Goal: Find specific page/section: Find specific page/section

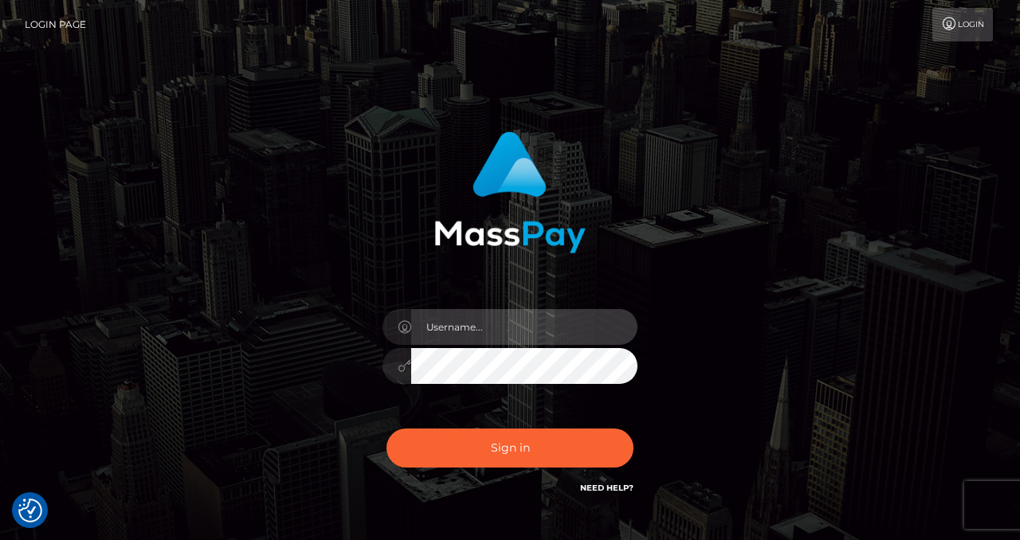
click at [467, 324] on input "text" at bounding box center [524, 327] width 226 height 36
click at [482, 340] on input "text" at bounding box center [524, 327] width 226 height 36
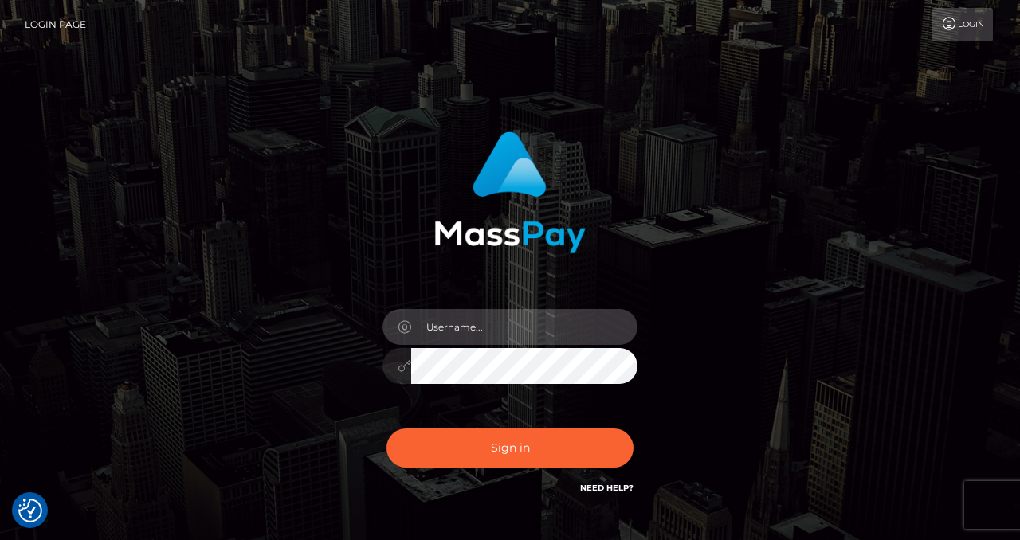
click at [482, 340] on input "text" at bounding box center [524, 327] width 226 height 36
type input "izabela.throne"
click at [465, 343] on input "text" at bounding box center [524, 327] width 226 height 36
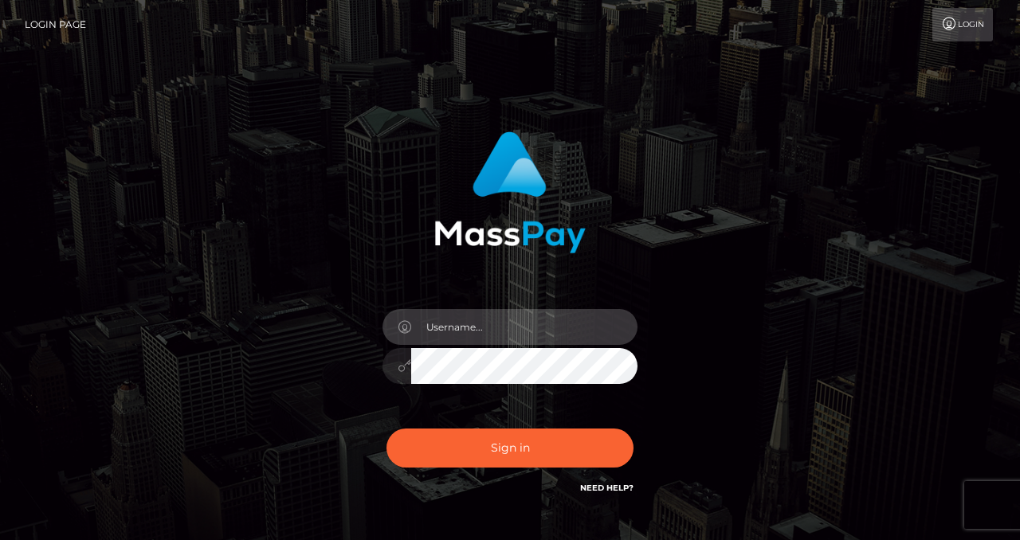
click at [462, 324] on input "text" at bounding box center [524, 327] width 226 height 36
checkbox input "true"
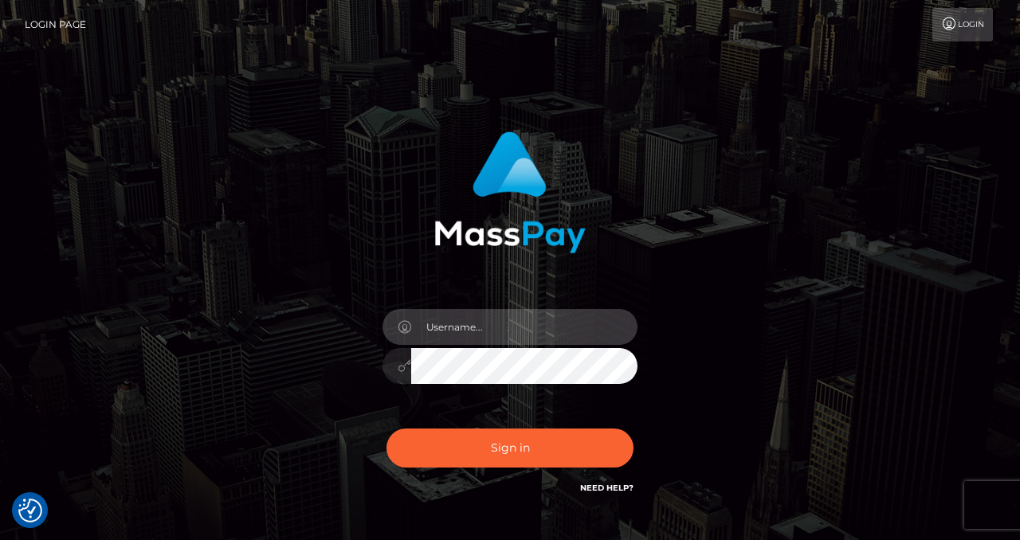
type input "izabela.throne"
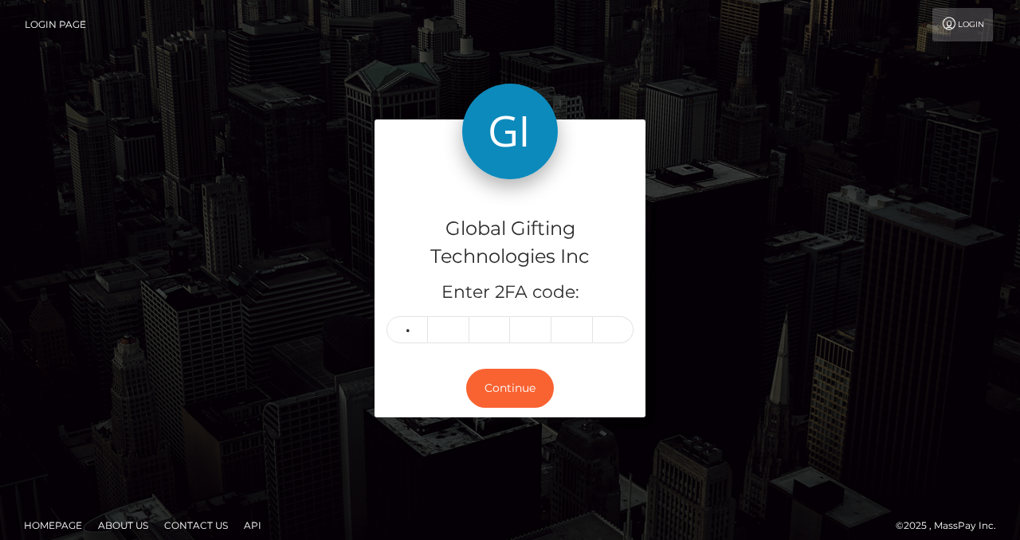
type input "8"
type input "9"
type input "3"
type input "4"
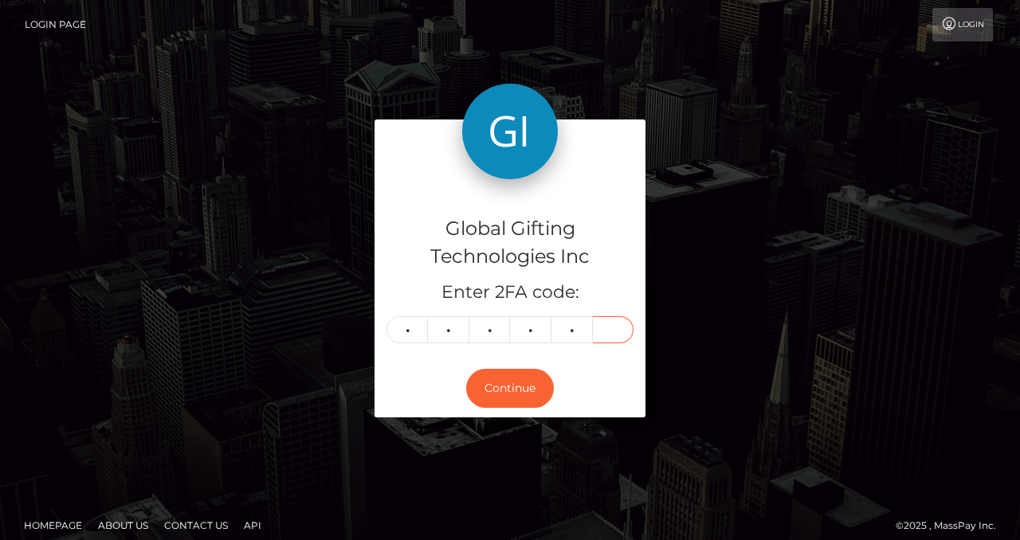
type input "4"
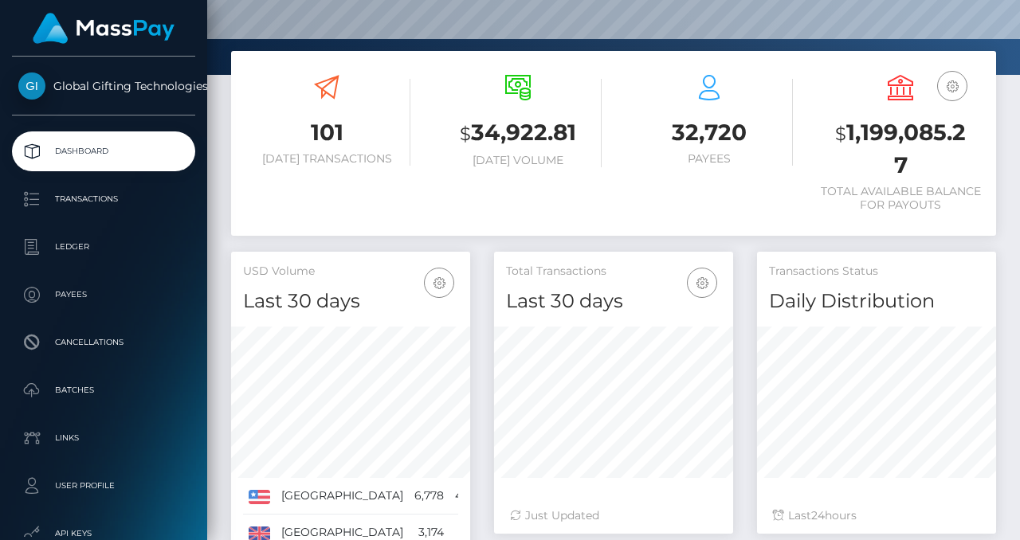
scroll to position [293, 0]
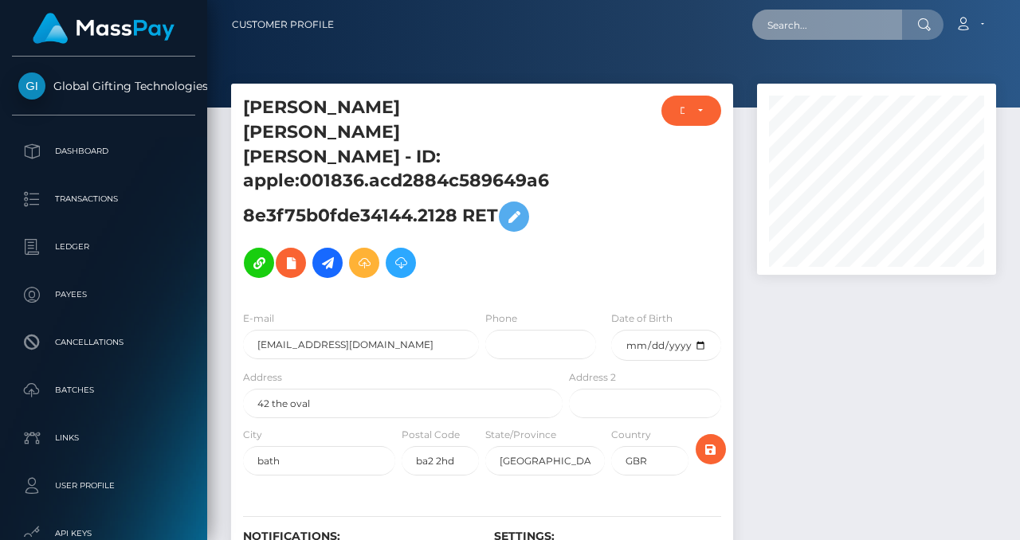
click at [820, 29] on input "text" at bounding box center [827, 25] width 150 height 30
paste input "kelseybott@outlook.com"
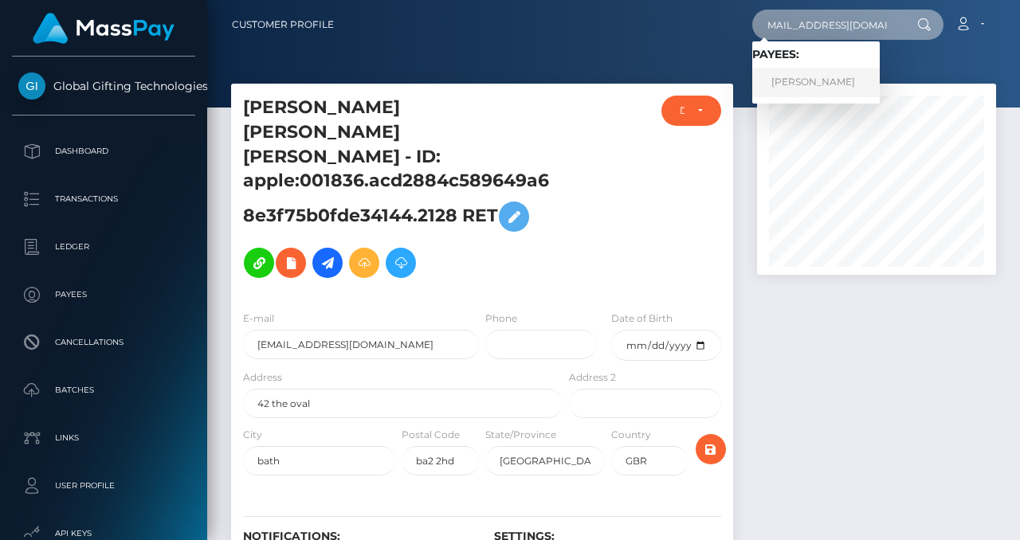
type input "kelseybott@outlook.com"
click at [823, 75] on link "KIM HIGGINSON" at bounding box center [816, 82] width 128 height 29
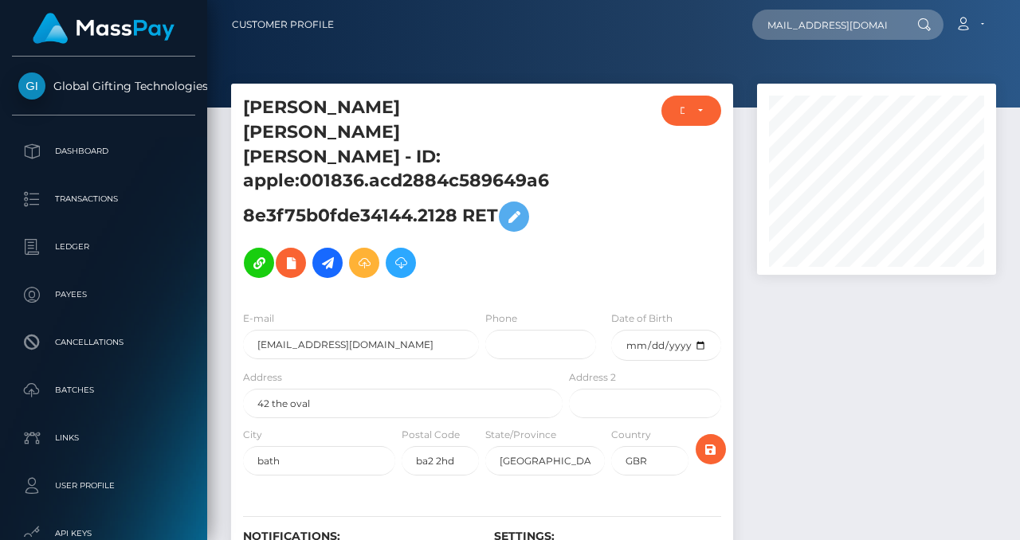
scroll to position [0, 0]
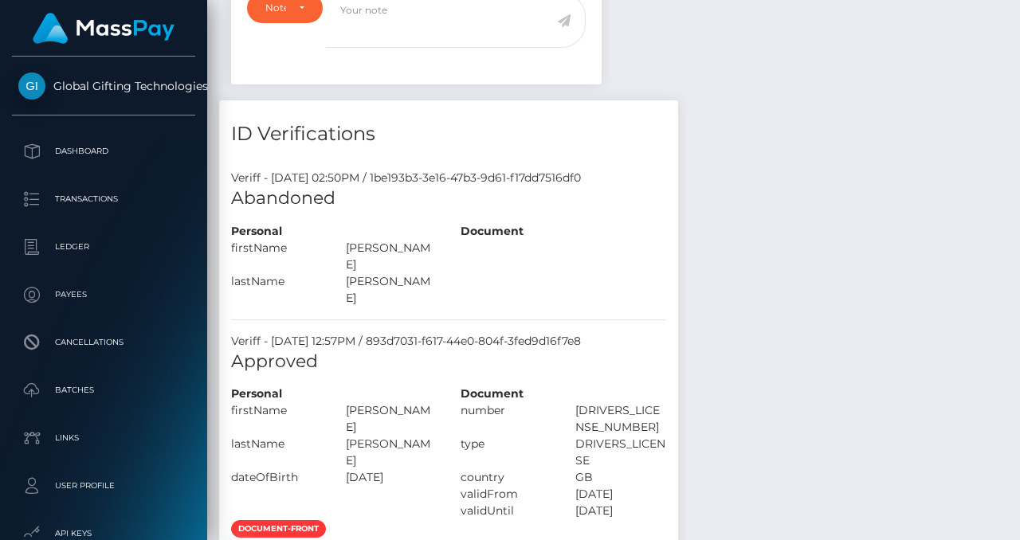
scroll to position [575, 0]
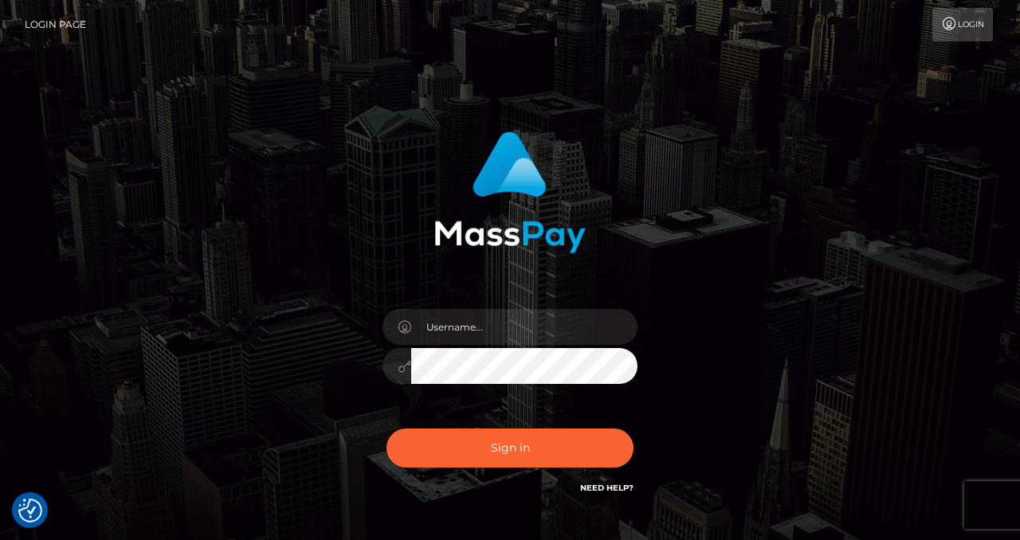
checkbox input "true"
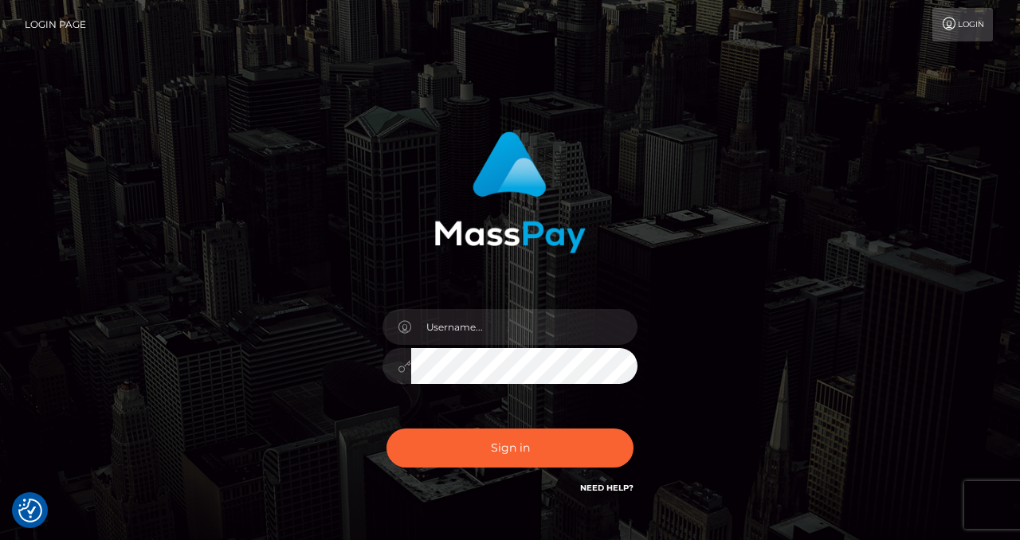
checkbox input "true"
